Goal: Information Seeking & Learning: Check status

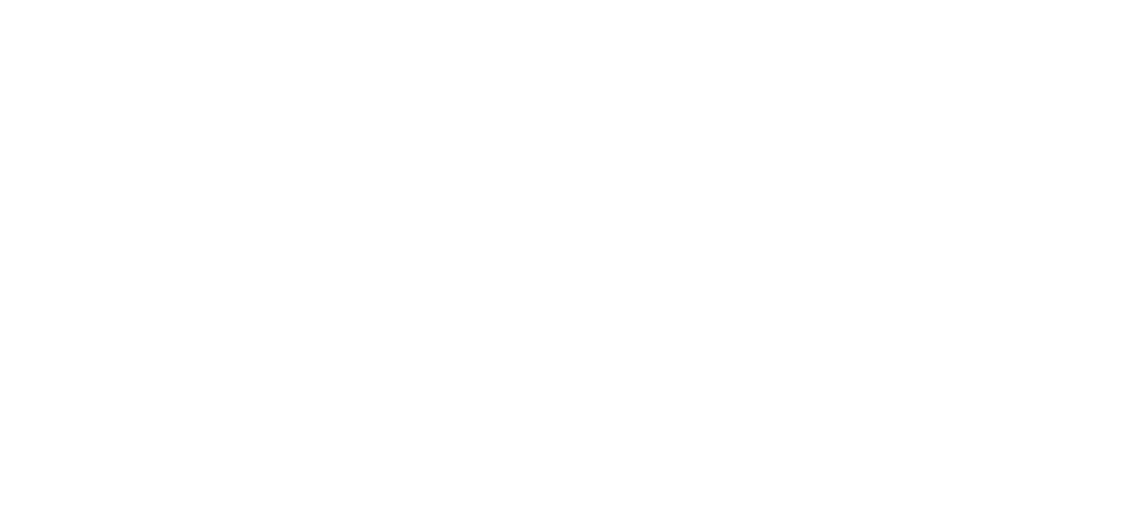
select select
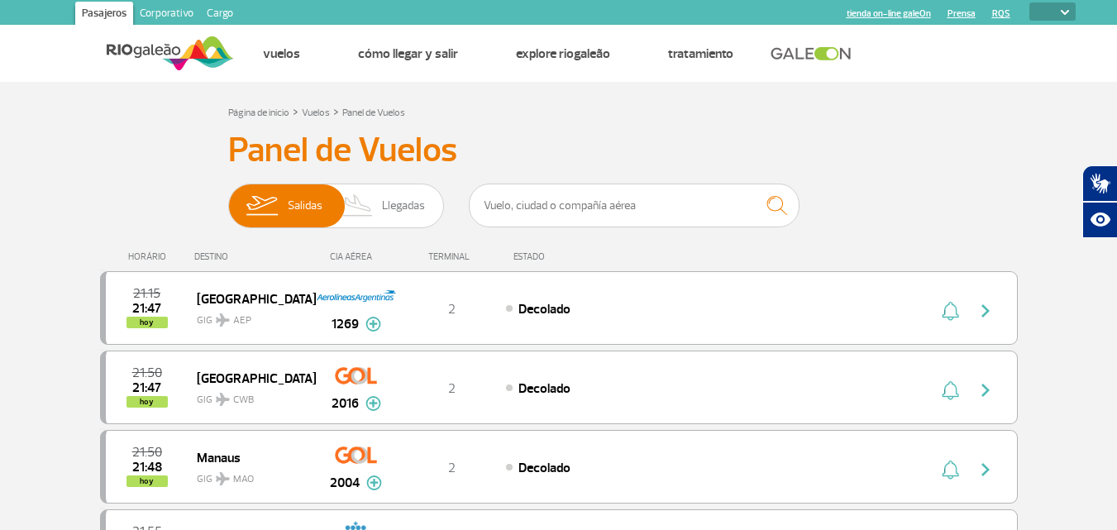
drag, startPoint x: 896, startPoint y: 133, endPoint x: 935, endPoint y: 93, distance: 55.5
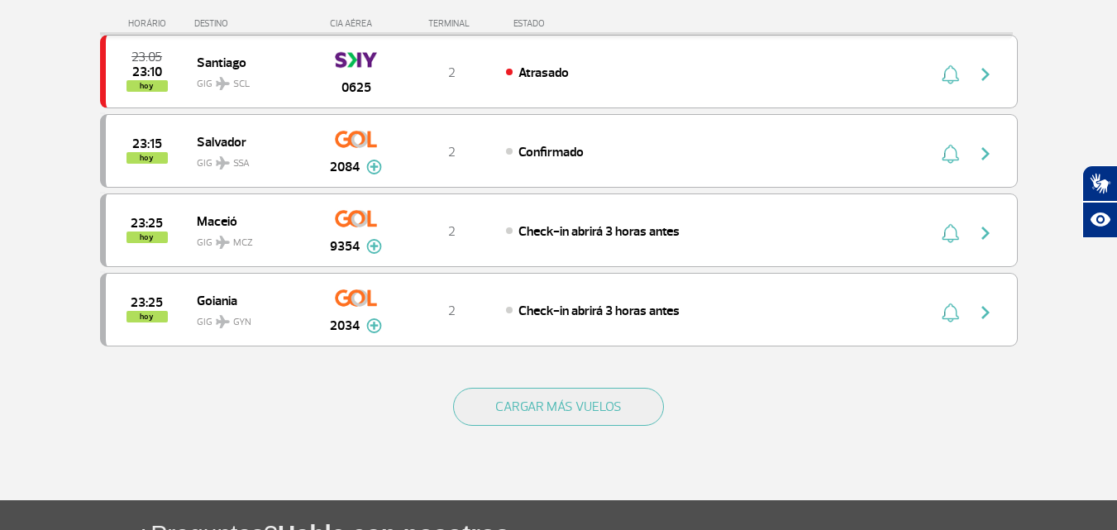
scroll to position [1522, 0]
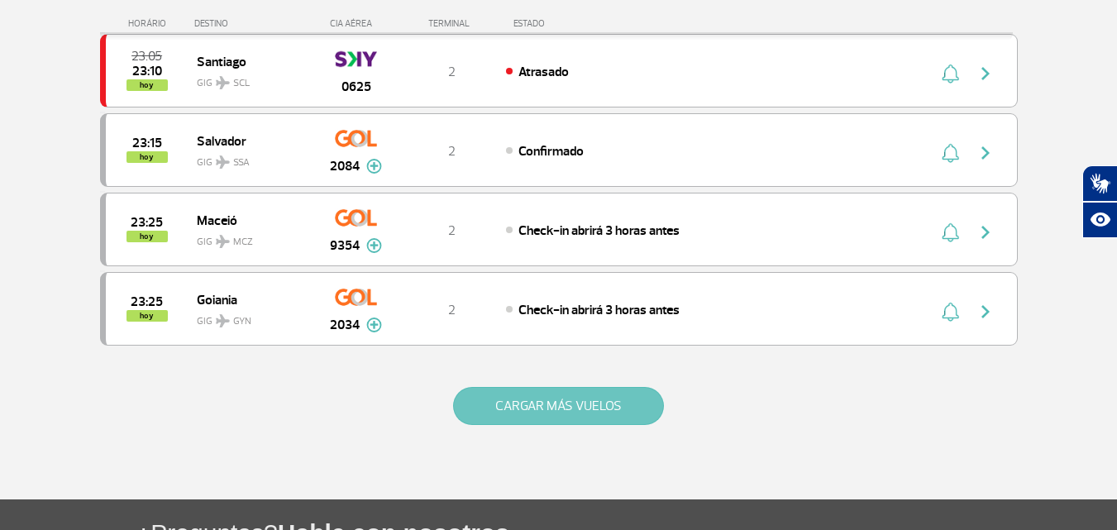
click at [549, 411] on button "CARGAR MÁS VUELOS" at bounding box center [558, 406] width 211 height 38
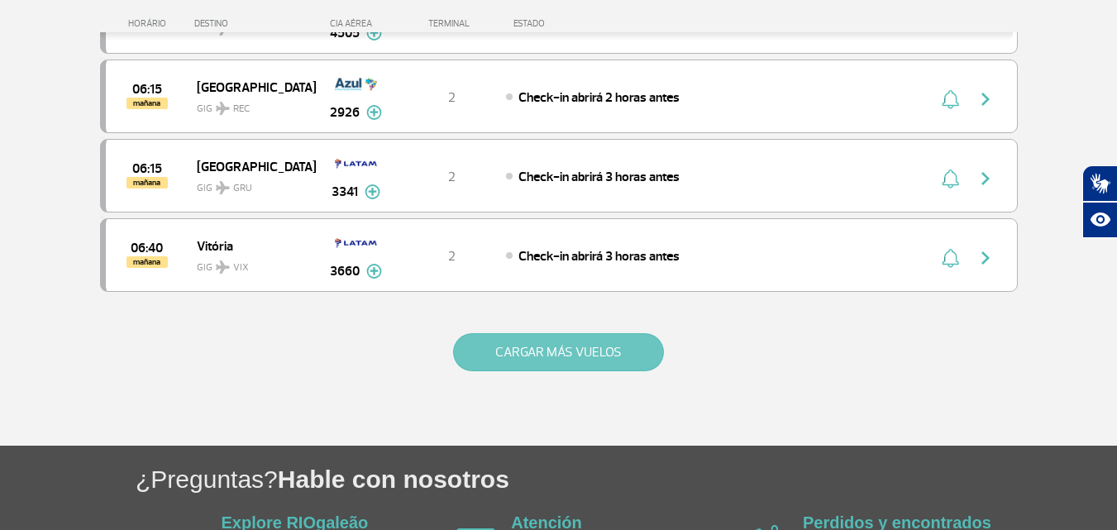
scroll to position [3164, 0]
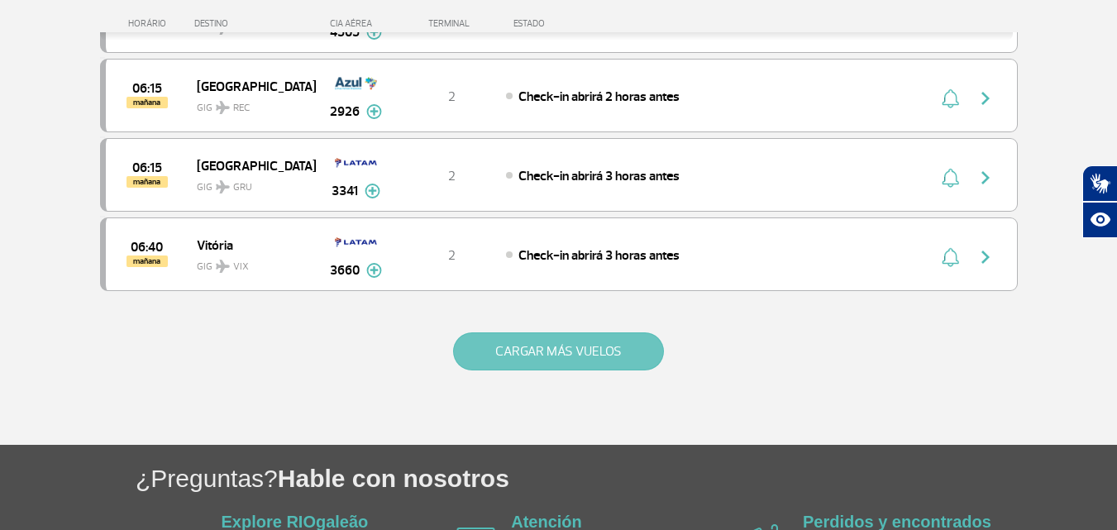
click at [560, 348] on button "CARGAR MÁS VUELOS" at bounding box center [558, 351] width 211 height 38
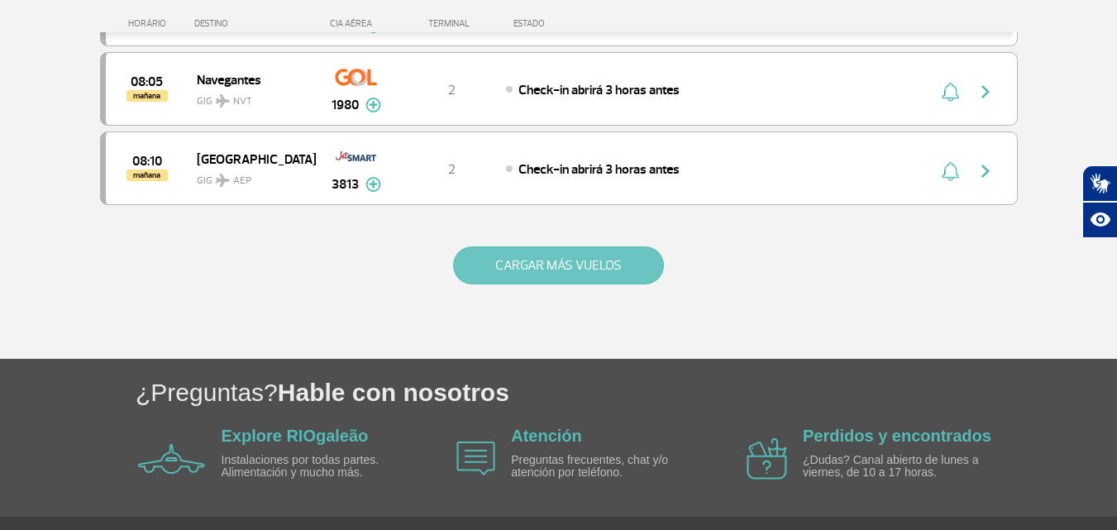
scroll to position [4858, 0]
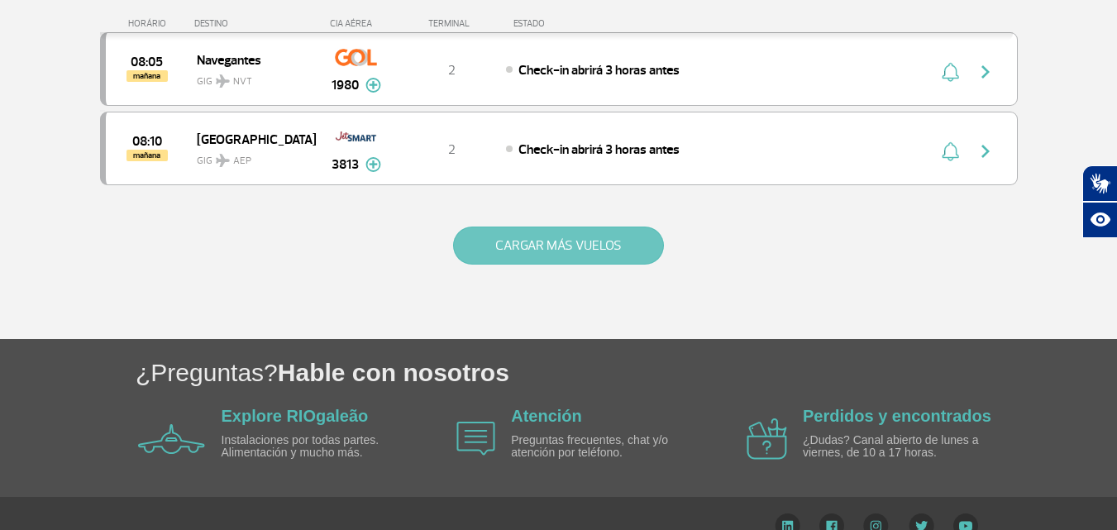
click at [569, 261] on button "CARGAR MÁS VUELOS" at bounding box center [558, 246] width 211 height 38
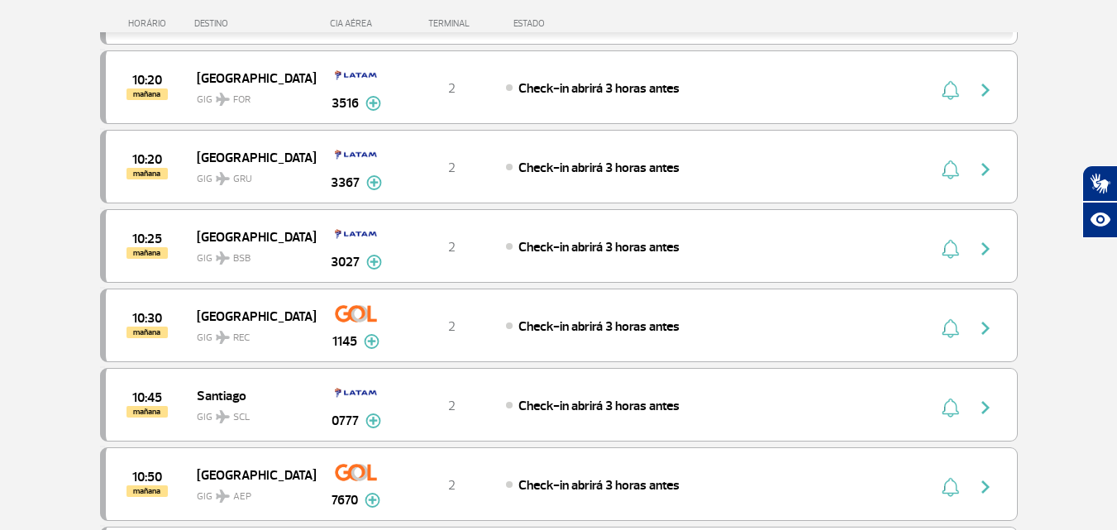
scroll to position [6110, 0]
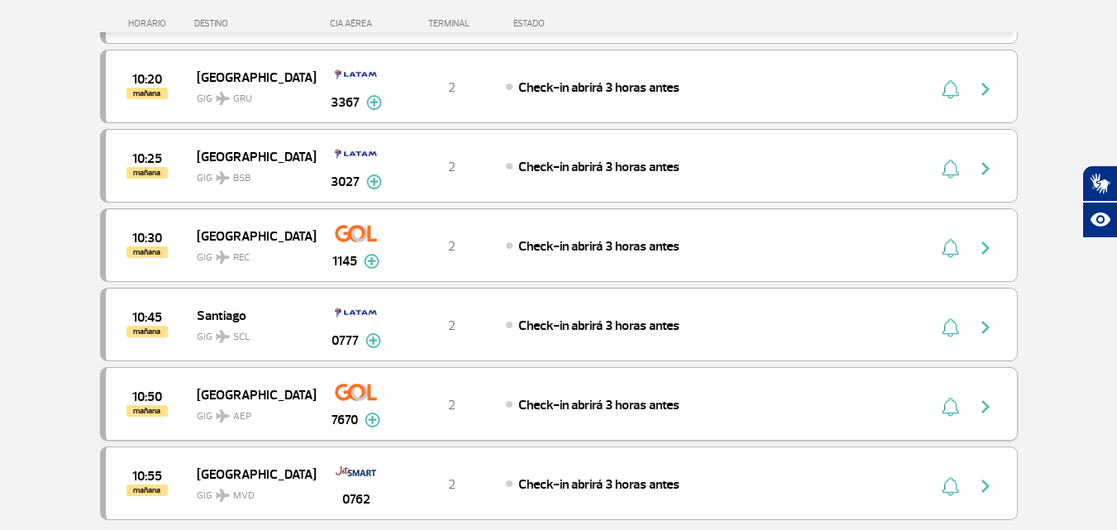
click at [375, 424] on img at bounding box center [373, 420] width 16 height 15
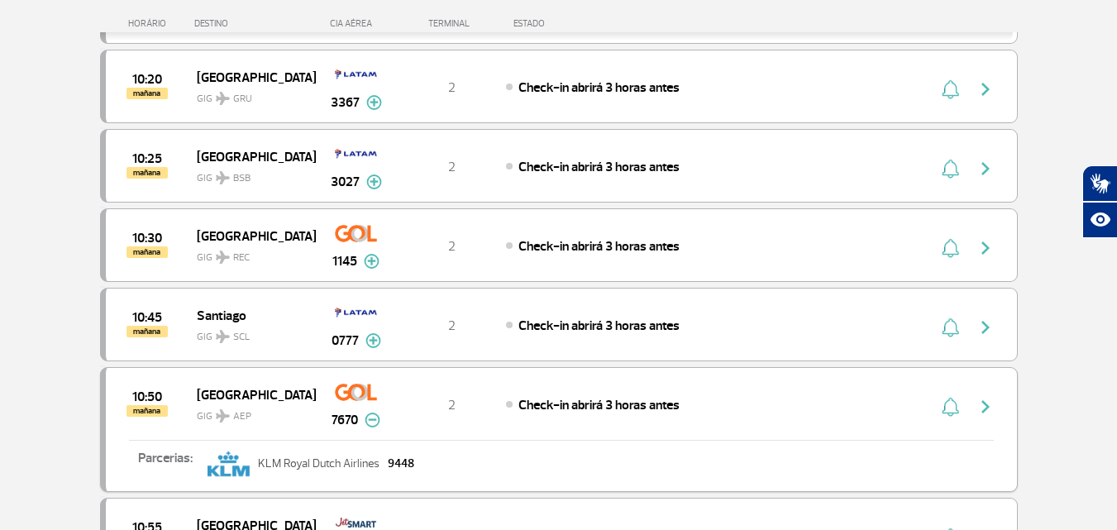
click at [987, 406] on img "button" at bounding box center [986, 407] width 20 height 20
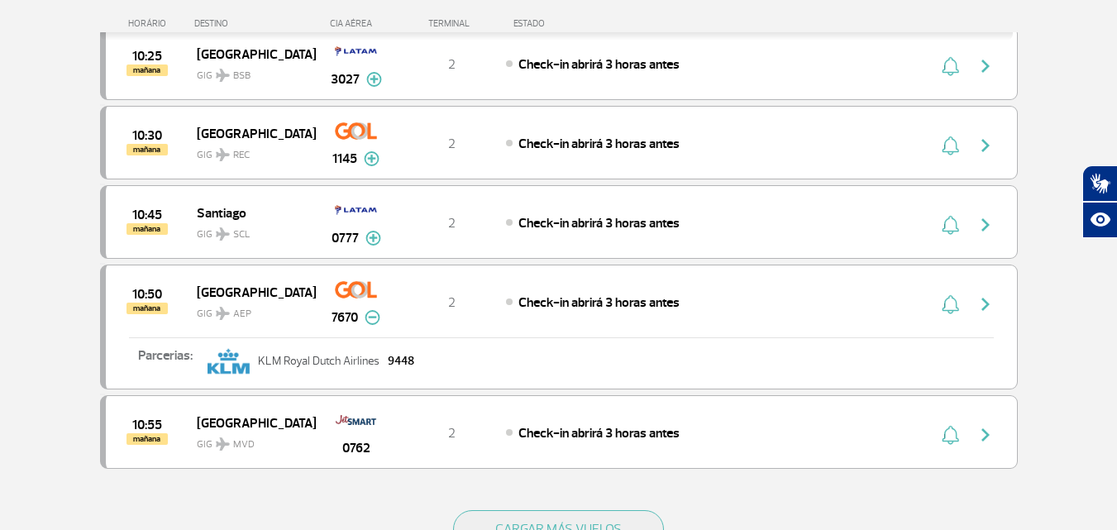
scroll to position [6036, 0]
